Goal: Information Seeking & Learning: Compare options

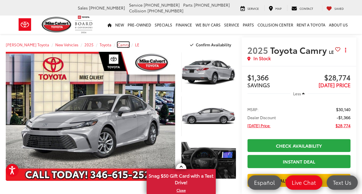
click at [117, 45] on span "Camry" at bounding box center [123, 44] width 12 height 5
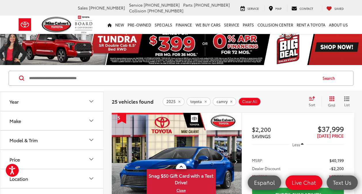
scroll to position [29, 0]
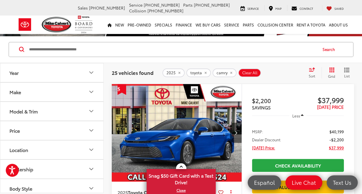
click at [317, 70] on div "Sort" at bounding box center [313, 73] width 16 height 12
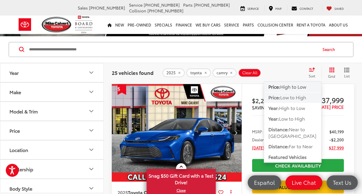
click at [299, 95] on span "Low to High" at bounding box center [293, 97] width 26 height 7
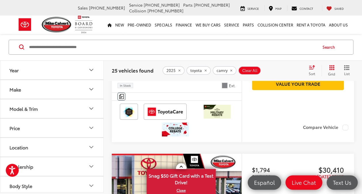
scroll to position [1035, 0]
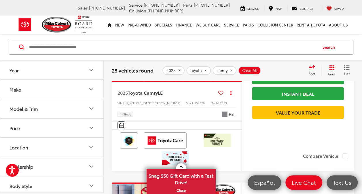
click at [236, 35] on icon "Next image" at bounding box center [235, 33] width 3 height 4
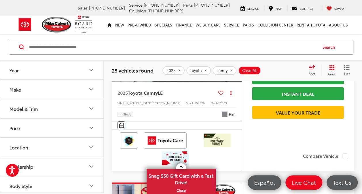
scroll to position [0, 652]
click at [236, 82] on div "View More" at bounding box center [177, 33] width 131 height 98
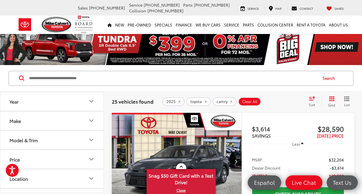
click at [88, 98] on icon "Year" at bounding box center [91, 101] width 7 height 7
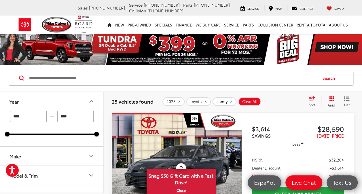
drag, startPoint x: 9, startPoint y: 134, endPoint x: 91, endPoint y: 133, distance: 82.0
click at [91, 133] on div at bounding box center [51, 134] width 89 height 2
click at [30, 116] on input "****" at bounding box center [28, 116] width 37 height 11
type input "****"
